Goal: Check status: Check status

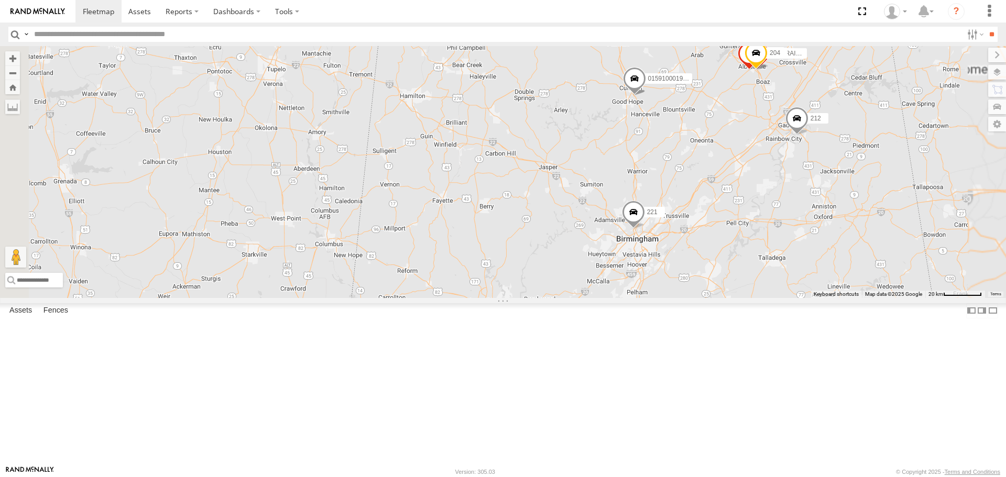
drag, startPoint x: 728, startPoint y: 118, endPoint x: 722, endPoint y: 208, distance: 90.3
click at [723, 210] on div "1504 1507 201 213 205 207 221 223 215 1503 Bad Tracker 211 209 212 219 202 204 …" at bounding box center [503, 171] width 1006 height 251
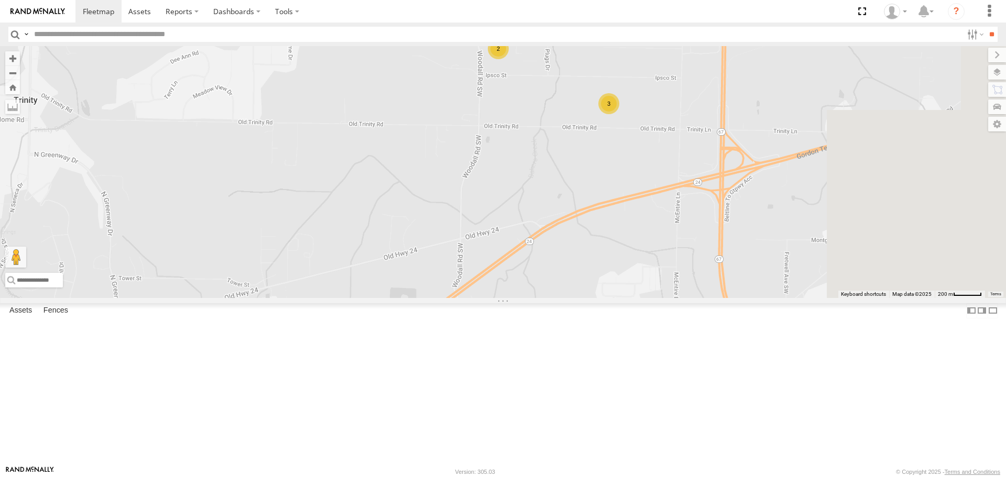
drag, startPoint x: 804, startPoint y: 193, endPoint x: 643, endPoint y: 260, distance: 174.5
click at [640, 268] on div "1504 1507 201 213 205 207 [PHONE_NUMBER] Bad Tracker 209 212 200 295 1502 203 1…" at bounding box center [503, 171] width 1006 height 251
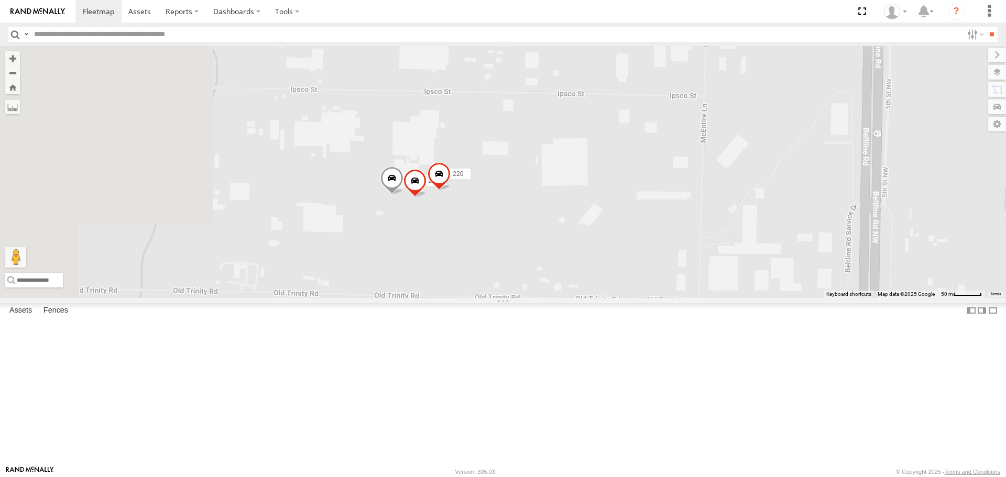
drag, startPoint x: 534, startPoint y: 294, endPoint x: 631, endPoint y: 288, distance: 97.1
click at [631, 288] on div "1504 1507 201 213 205 207 [PHONE_NUMBER] Bad Tracker 209 212 200 295 1502 203 1…" at bounding box center [503, 171] width 1006 height 251
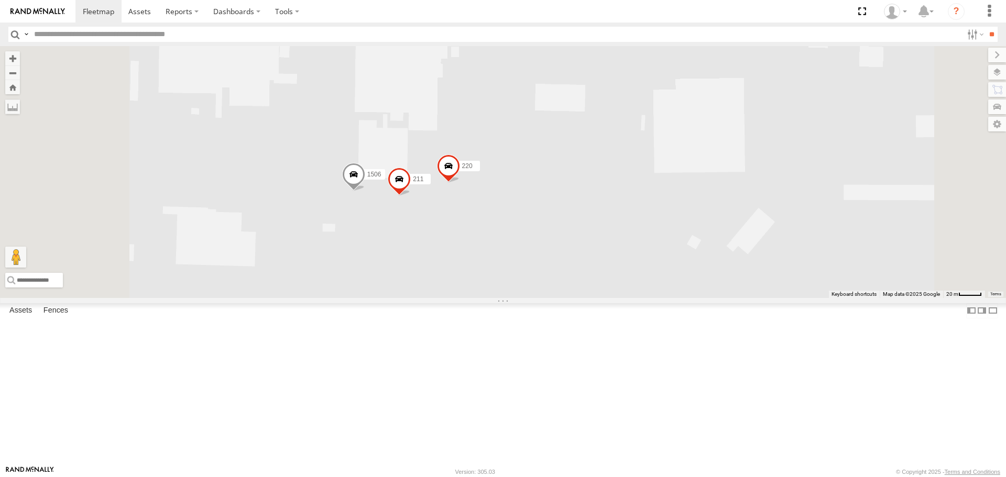
drag, startPoint x: 567, startPoint y: 292, endPoint x: 795, endPoint y: 297, distance: 228.4
click at [796, 296] on div "1504 1507 201 213 205 207 [PHONE_NUMBER] Bad Tracker 209 212 200 295 1502 203 1…" at bounding box center [503, 171] width 1006 height 251
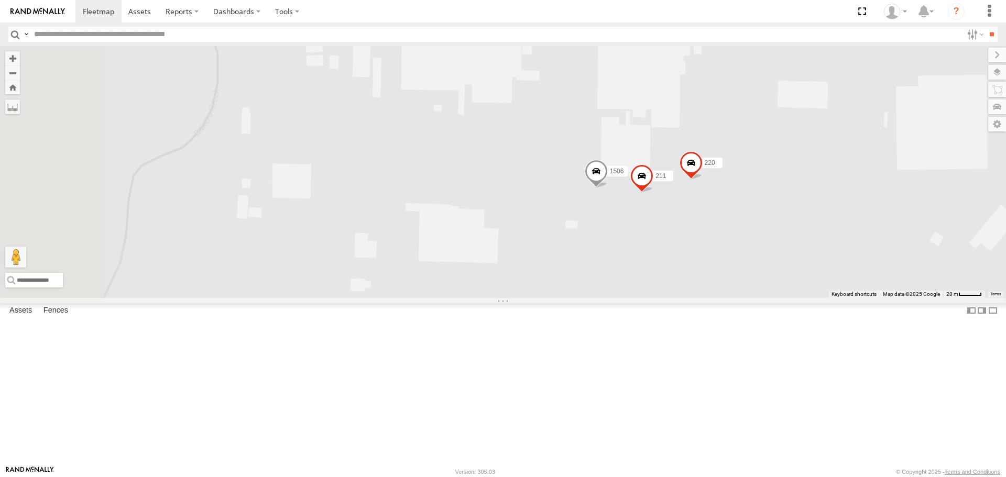
drag, startPoint x: 461, startPoint y: 264, endPoint x: 659, endPoint y: 343, distance: 213.5
click at [659, 297] on div "1504 1507 201 213 205 207 [PHONE_NUMBER] Bad Tracker 209 212 200 295 1502 203 1…" at bounding box center [503, 171] width 1006 height 251
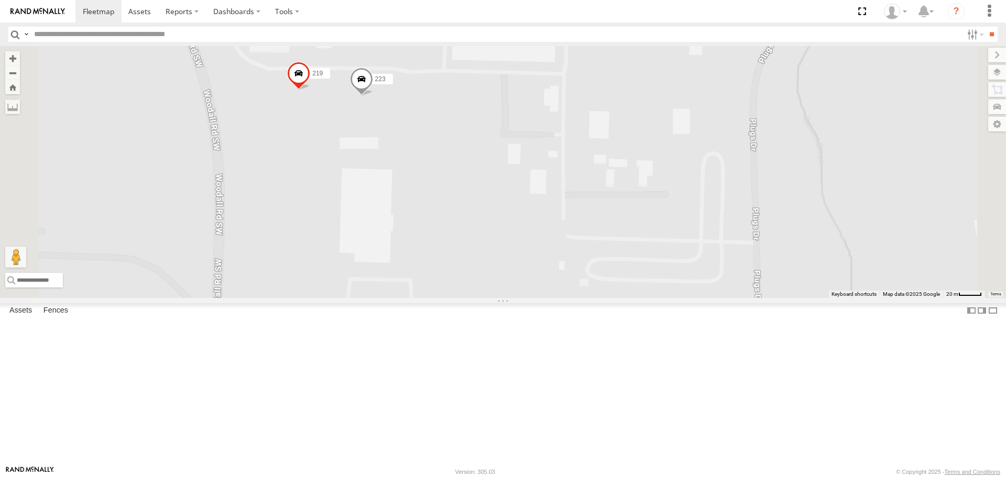
click at [373, 96] on span at bounding box center [361, 82] width 23 height 28
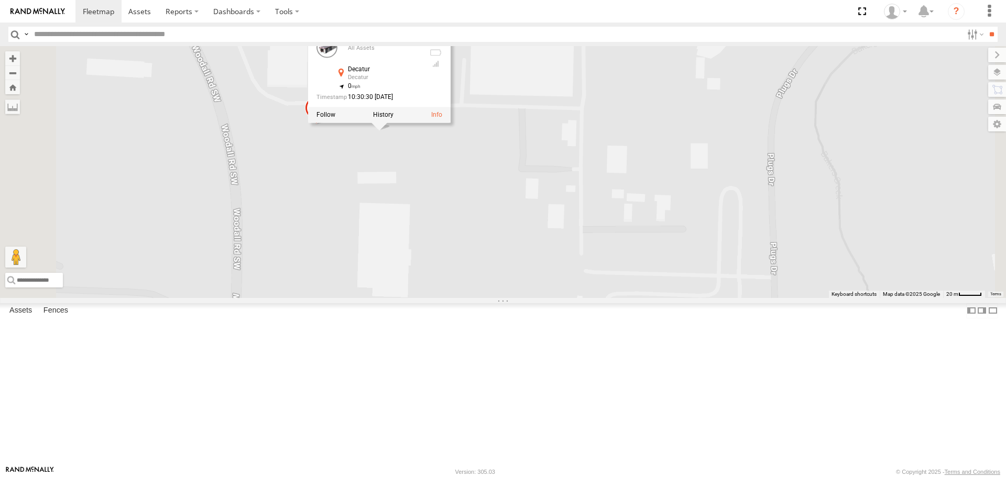
drag, startPoint x: 510, startPoint y: 208, endPoint x: 551, endPoint y: 283, distance: 85.3
click at [551, 283] on div "1504 1507 201 213 205 207 [PHONE_NUMBER] Bad Tracker 209 212 200 295 1502 203 1…" at bounding box center [503, 171] width 1006 height 251
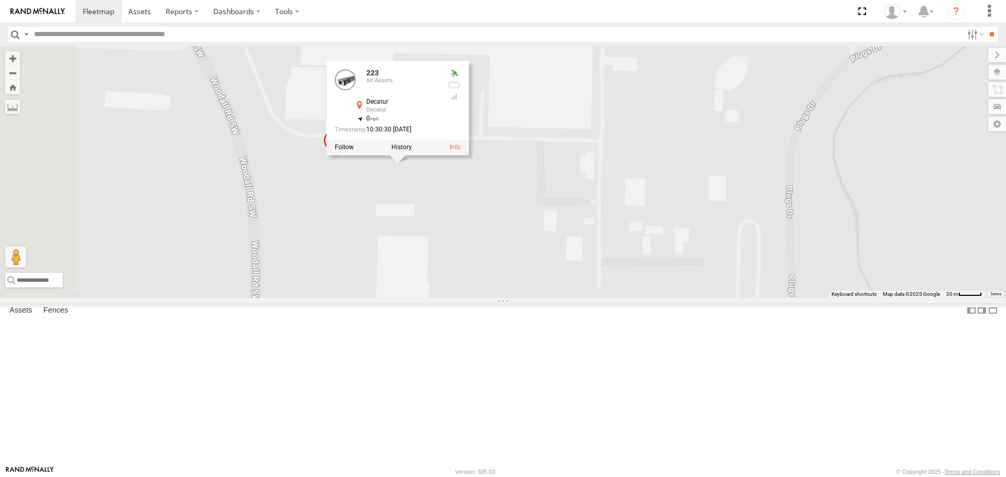
click at [609, 264] on div "1504 1507 201 213 205 207 [PHONE_NUMBER] Bad Tracker 209 212 200 295 1502 203 1…" at bounding box center [503, 171] width 1006 height 251
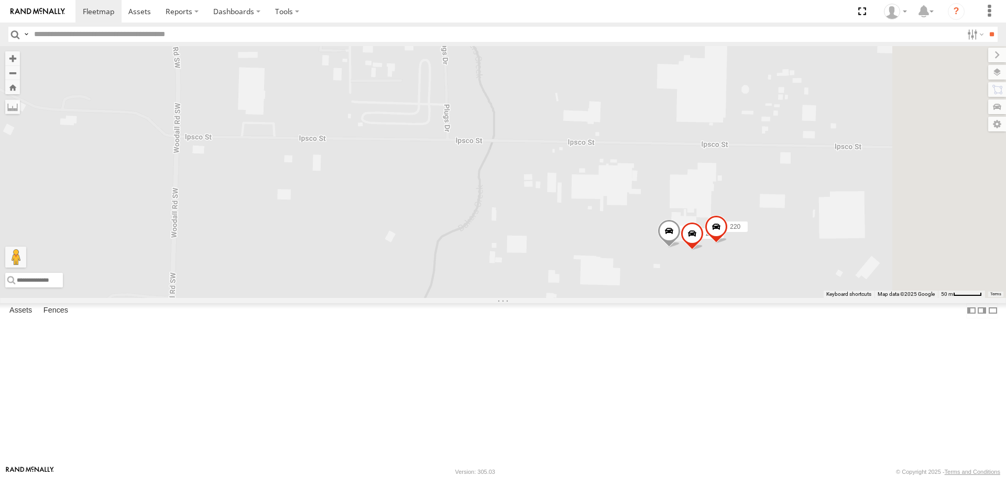
drag, startPoint x: 653, startPoint y: 221, endPoint x: 458, endPoint y: 123, distance: 218.3
click at [458, 123] on div "1504 1507 201 213 205 207 [PHONE_NUMBER] Bad Tracker 209 212 200 295 1502 203 1…" at bounding box center [503, 171] width 1006 height 251
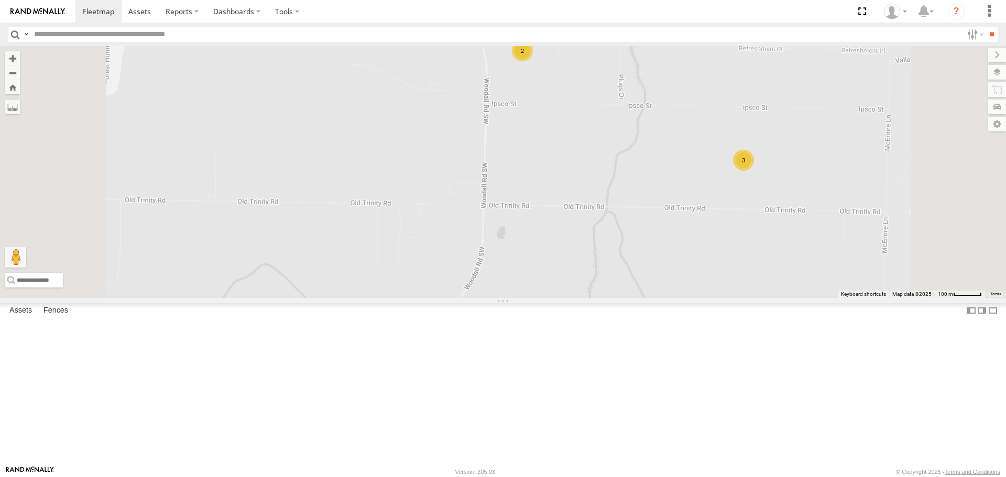
drag, startPoint x: 847, startPoint y: 240, endPoint x: 684, endPoint y: 252, distance: 163.4
click at [685, 253] on div "[PHONE_NUMBER] Bad Tracker 295 1502 203 1505 Bad Tracker 1507 221 215 212 2 3" at bounding box center [503, 171] width 1006 height 251
